Goal: Find specific page/section: Find specific page/section

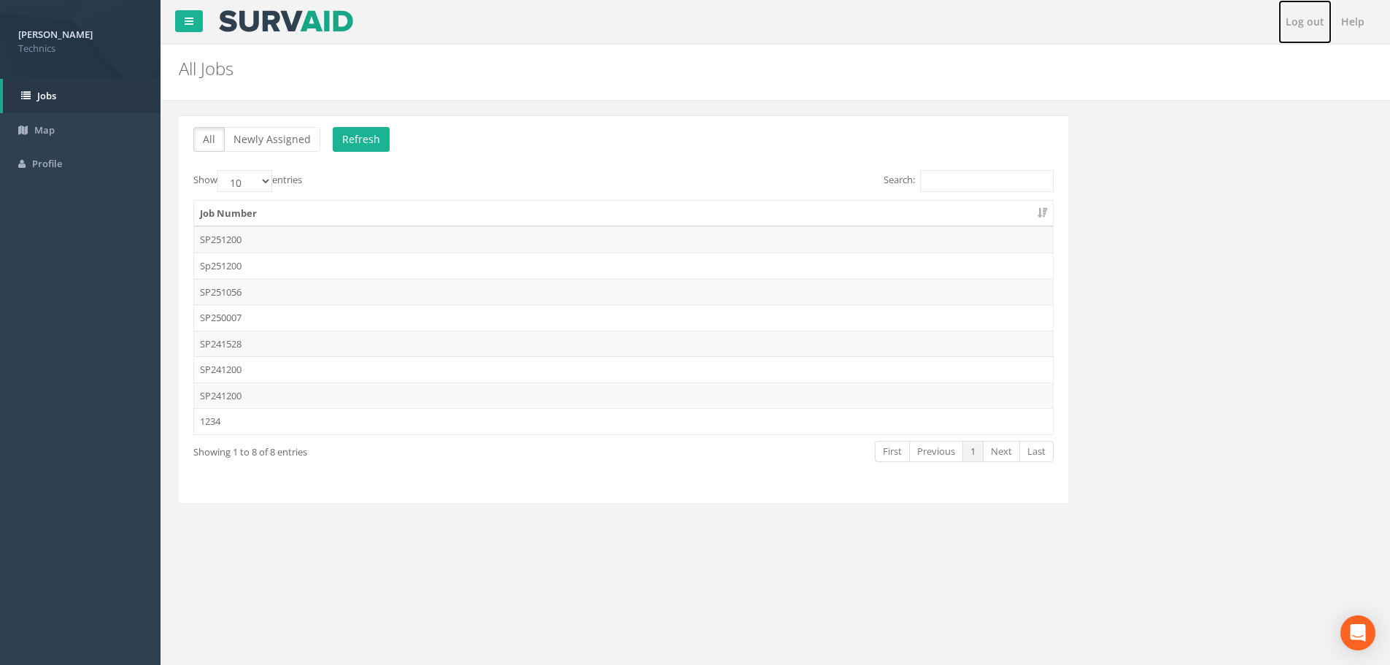
click at [1297, 16] on link "Log out" at bounding box center [1304, 22] width 53 height 44
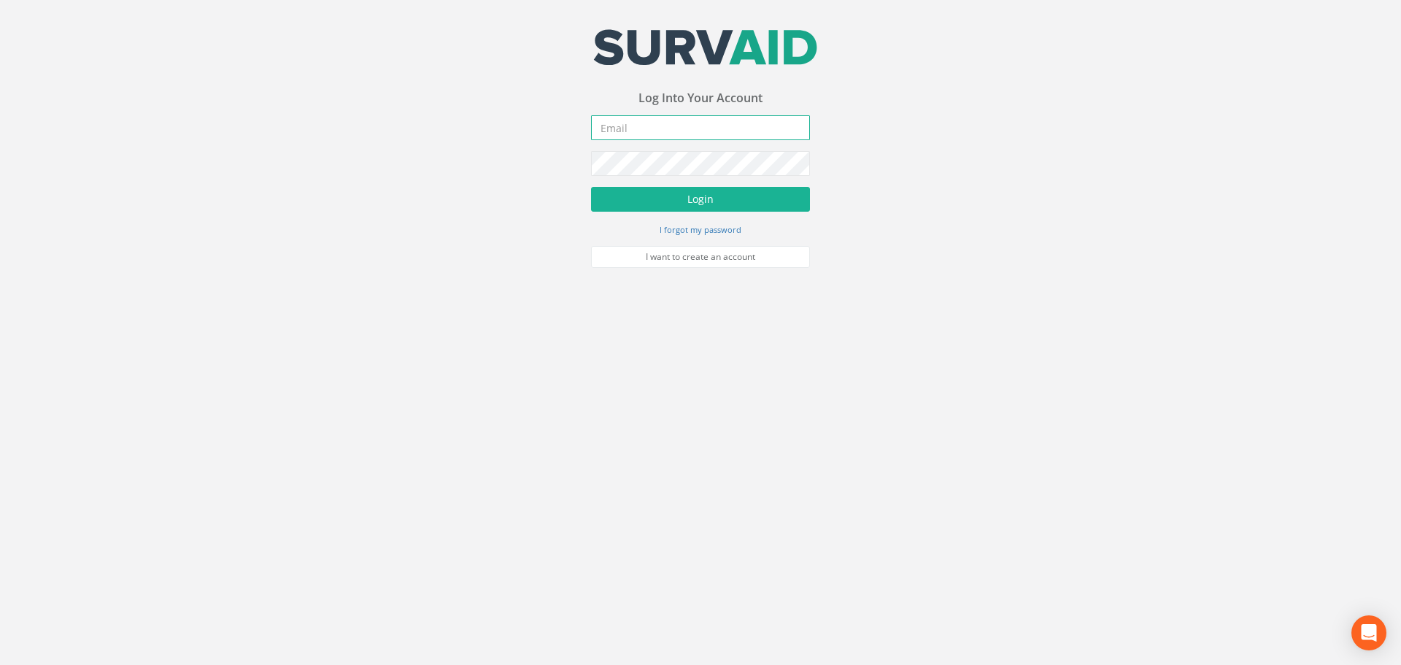
click at [630, 130] on input "email" at bounding box center [700, 127] width 219 height 25
type input "[PERSON_NAME][EMAIL_ADDRESS][DOMAIN_NAME]"
click at [591, 187] on button "Login" at bounding box center [700, 199] width 219 height 25
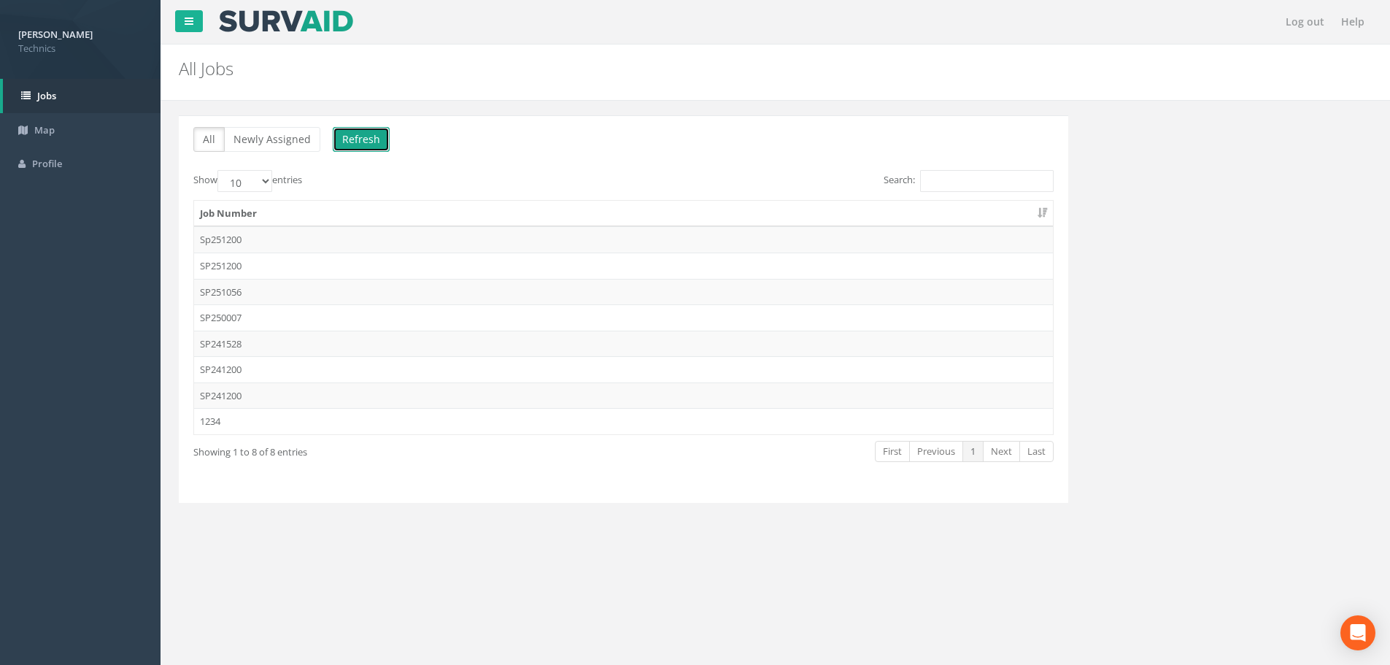
click at [376, 138] on button "Refresh" at bounding box center [361, 139] width 57 height 25
click at [75, 125] on link "Map" at bounding box center [80, 130] width 161 height 34
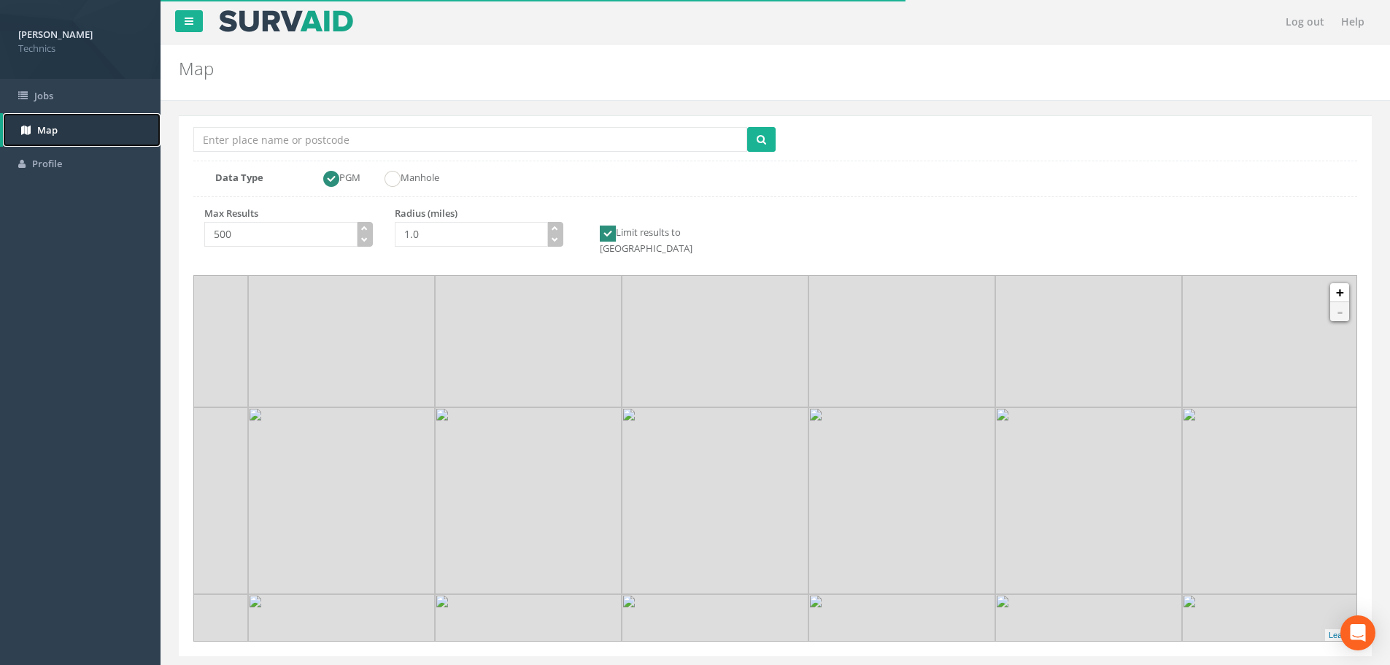
scroll to position [26, 0]
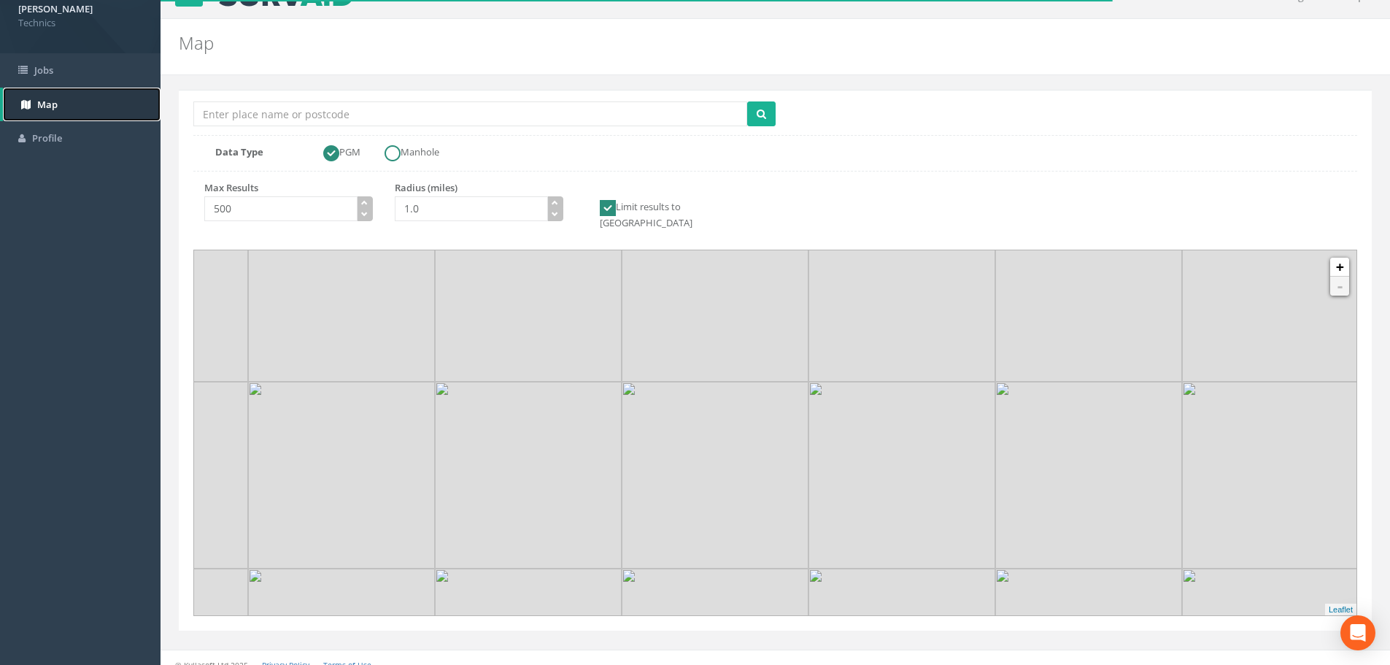
click at [398, 159] on ins at bounding box center [393, 153] width 16 height 16
radio input "false"
radio input "true"
click at [330, 150] on ins at bounding box center [331, 153] width 16 height 16
radio input "true"
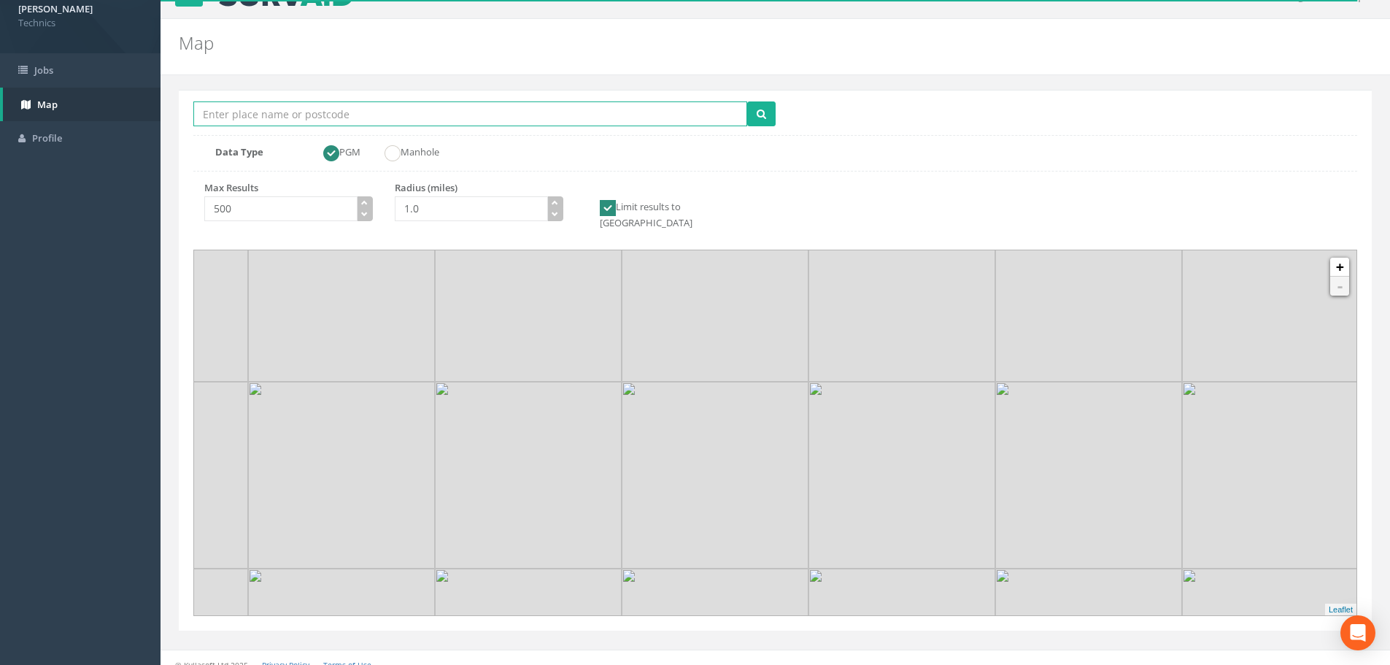
click at [296, 117] on input "Location Search Box" at bounding box center [470, 113] width 554 height 25
type input "[PERSON_NAME][GEOGRAPHIC_DATA]"
click at [747, 101] on button "submit" at bounding box center [761, 113] width 28 height 25
click at [763, 117] on icon "submit" at bounding box center [761, 114] width 9 height 10
click at [397, 147] on ins at bounding box center [393, 153] width 16 height 16
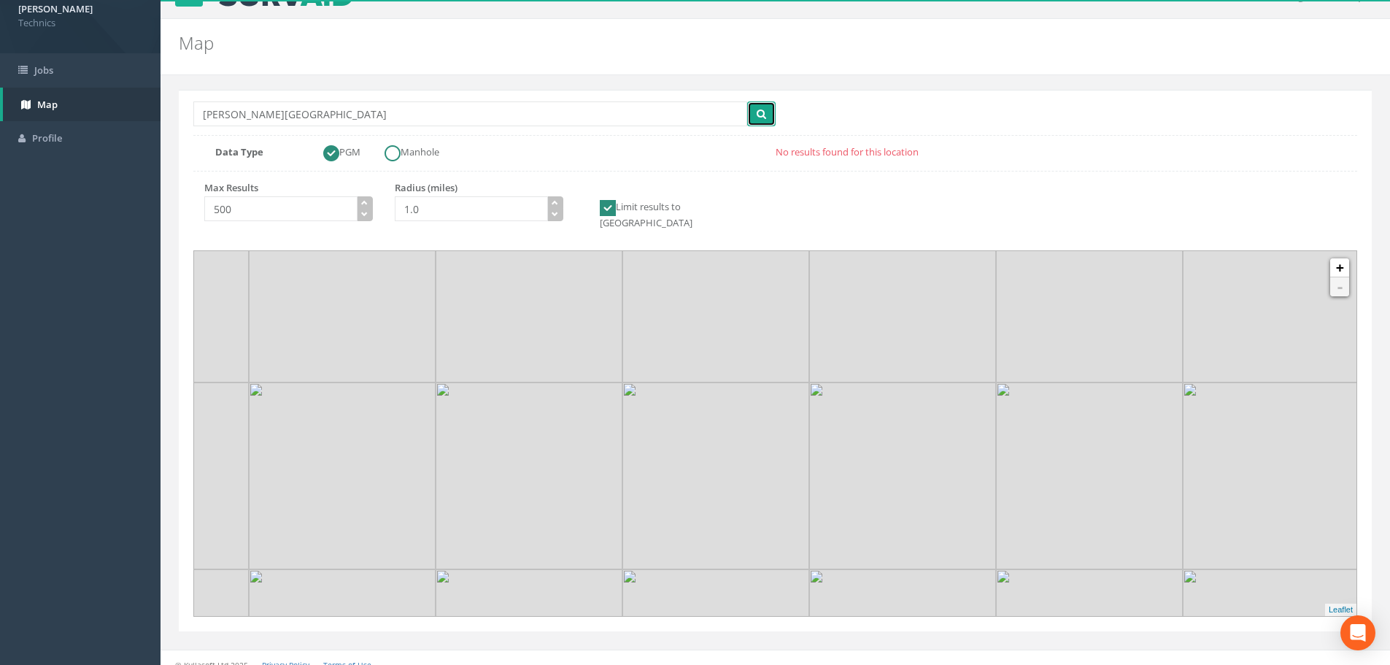
radio input "false"
radio input "true"
drag, startPoint x: 286, startPoint y: 115, endPoint x: -12, endPoint y: 97, distance: 298.3
click at [0, 97] on html "[PERSON_NAME] Technics Logout S Jobs Map Profile Log out Help Map Location Sear…" at bounding box center [695, 306] width 1390 height 665
type input "raf"
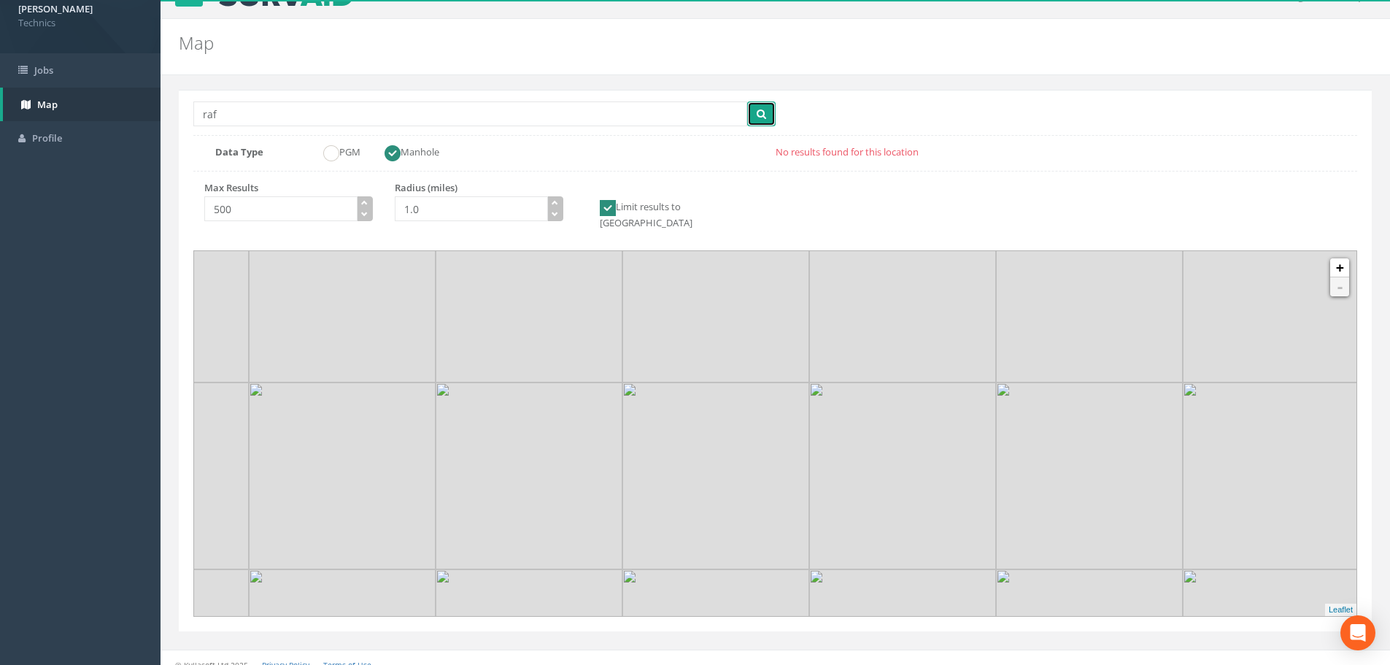
click at [747, 101] on button "submit" at bounding box center [761, 113] width 28 height 25
click at [770, 119] on button "submit" at bounding box center [761, 113] width 28 height 25
click at [38, 136] on span "Profile" at bounding box center [47, 137] width 30 height 13
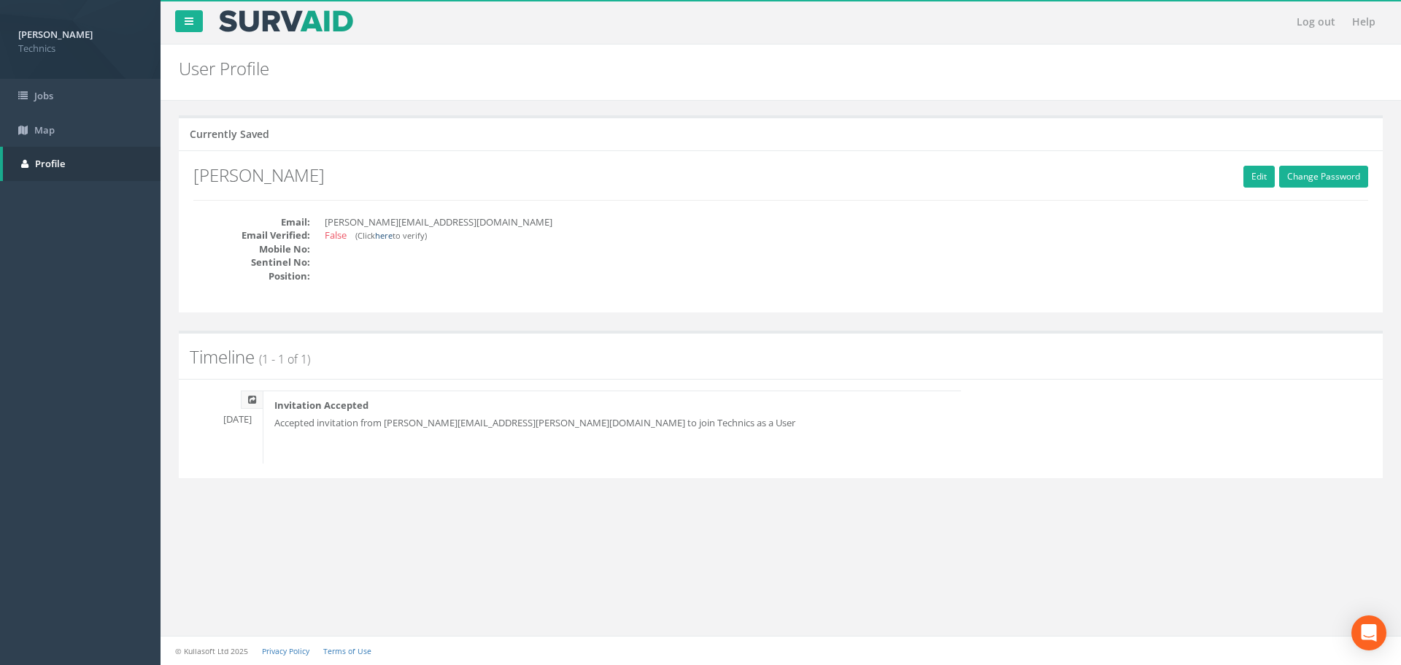
click at [385, 238] on link "here" at bounding box center [384, 235] width 18 height 11
